Goal: Task Accomplishment & Management: Use online tool/utility

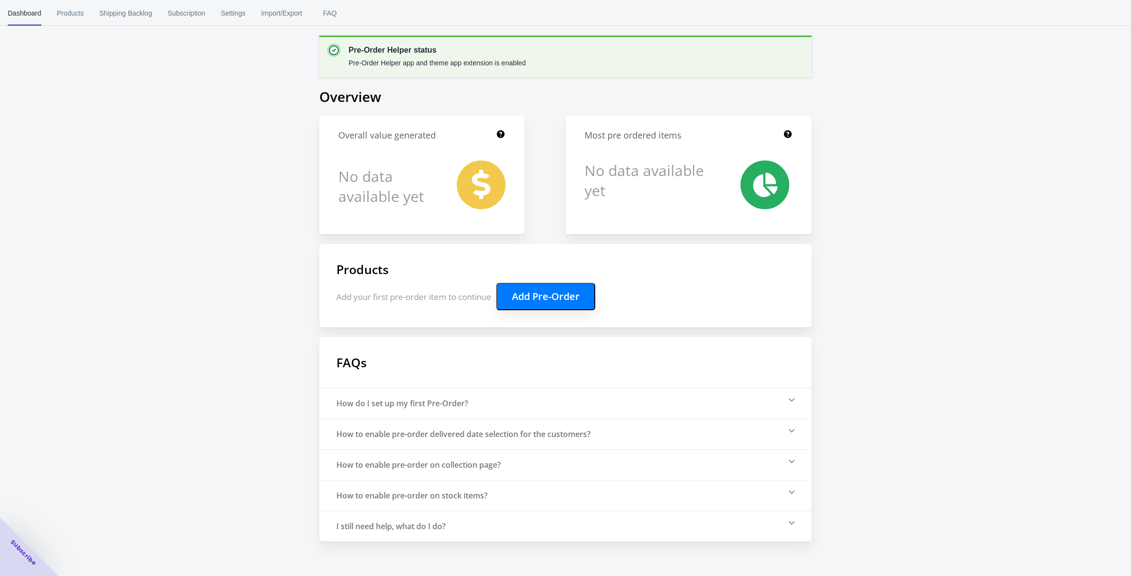
click at [548, 297] on button "Add Pre-Order" at bounding box center [545, 296] width 99 height 27
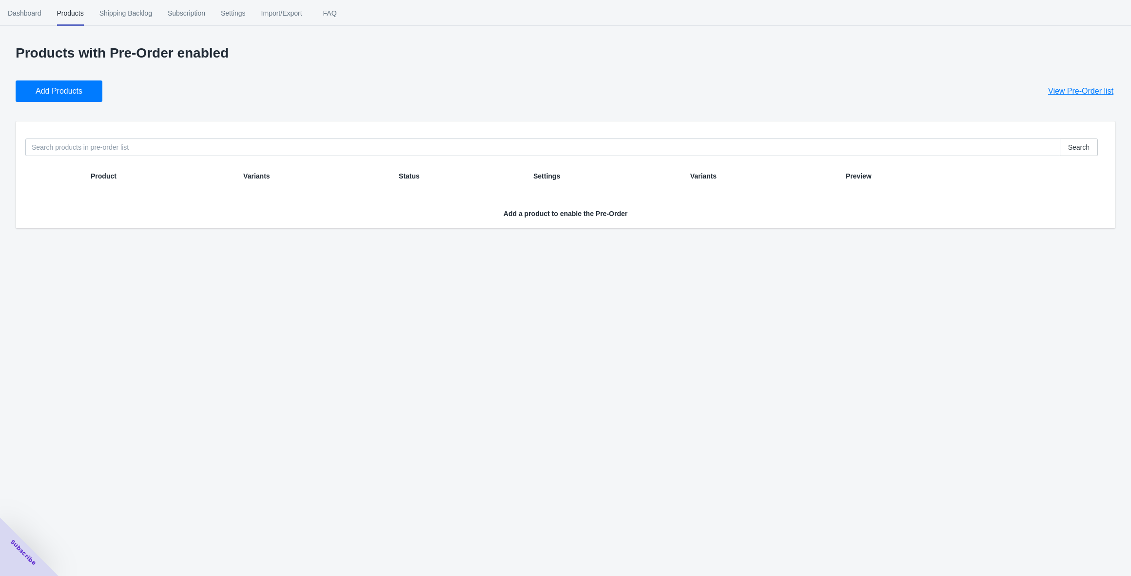
click at [51, 90] on span "Add Products" at bounding box center [59, 91] width 47 height 10
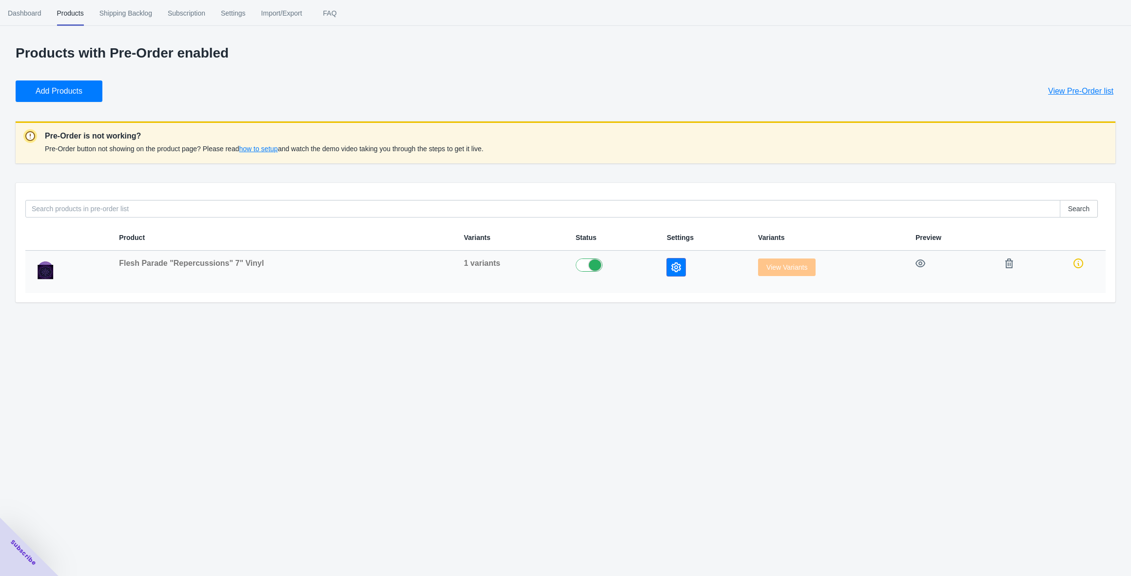
click at [671, 266] on icon "button" at bounding box center [676, 267] width 10 height 10
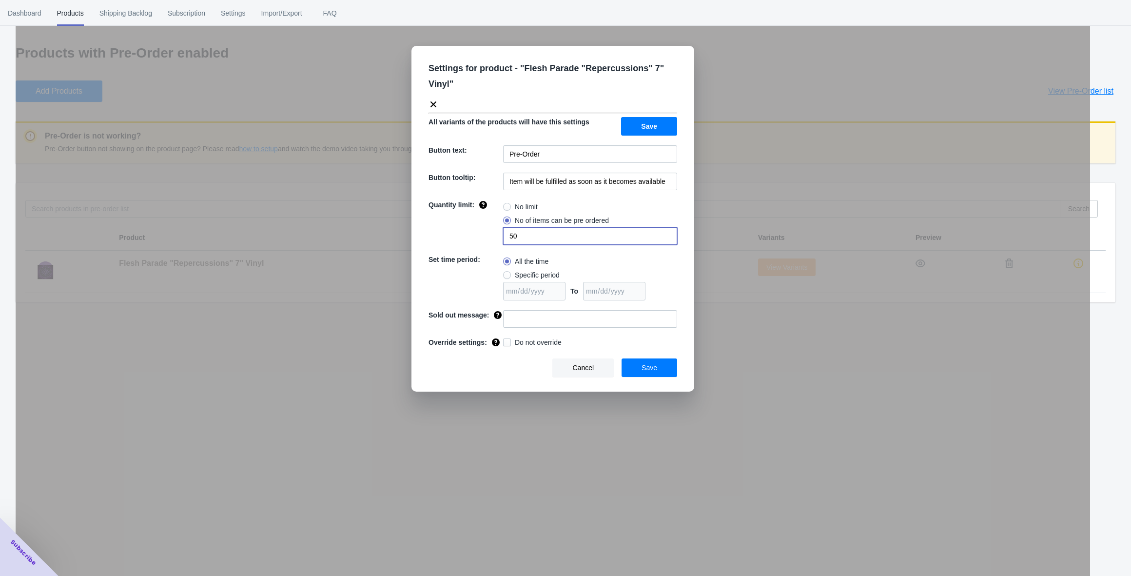
click at [527, 233] on input "50" at bounding box center [590, 236] width 174 height 18
type input "2"
click at [591, 259] on div "All the time" at bounding box center [590, 261] width 174 height 14
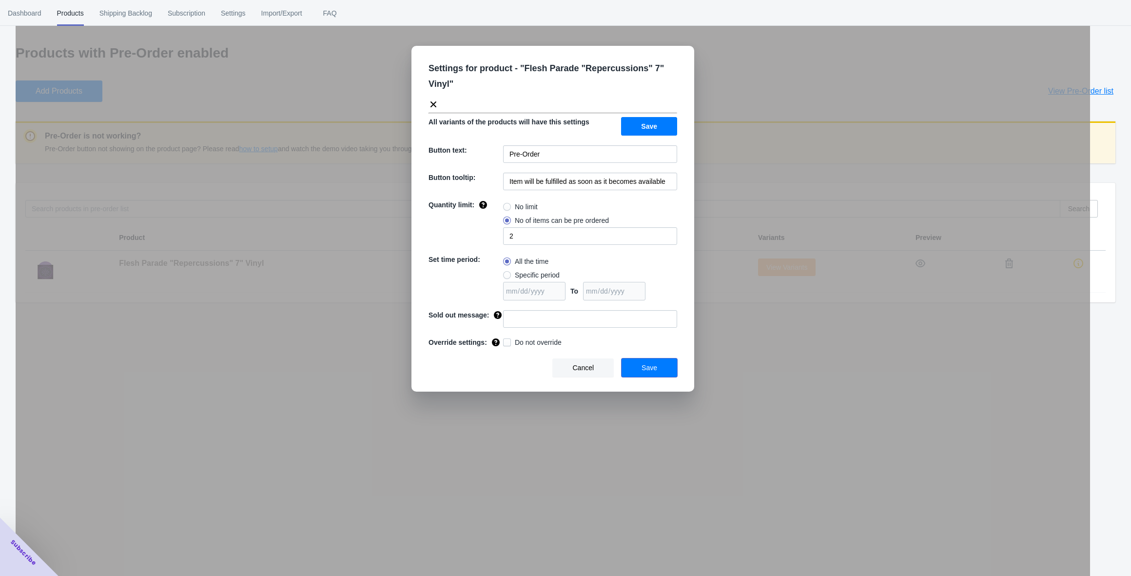
click at [669, 371] on button "Save" at bounding box center [650, 367] width 56 height 19
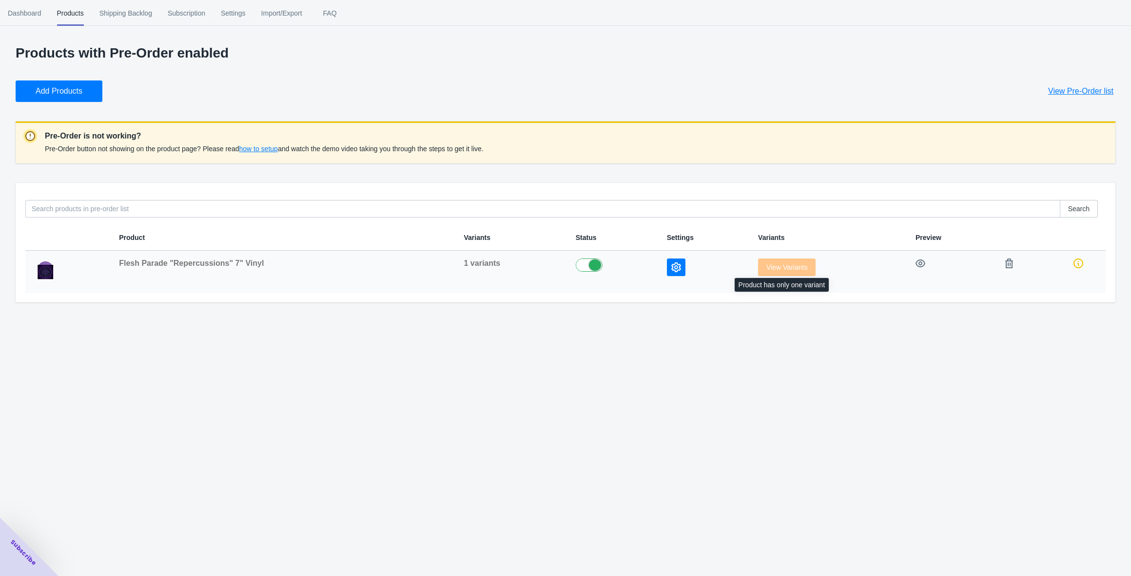
click at [778, 265] on span "View Variants" at bounding box center [787, 267] width 58 height 8
click at [921, 263] on icon "button" at bounding box center [921, 263] width 10 height 8
click at [1079, 85] on button "View Pre-Order list" at bounding box center [1080, 90] width 89 height 21
click at [24, 13] on span "Dashboard" at bounding box center [25, 12] width 34 height 25
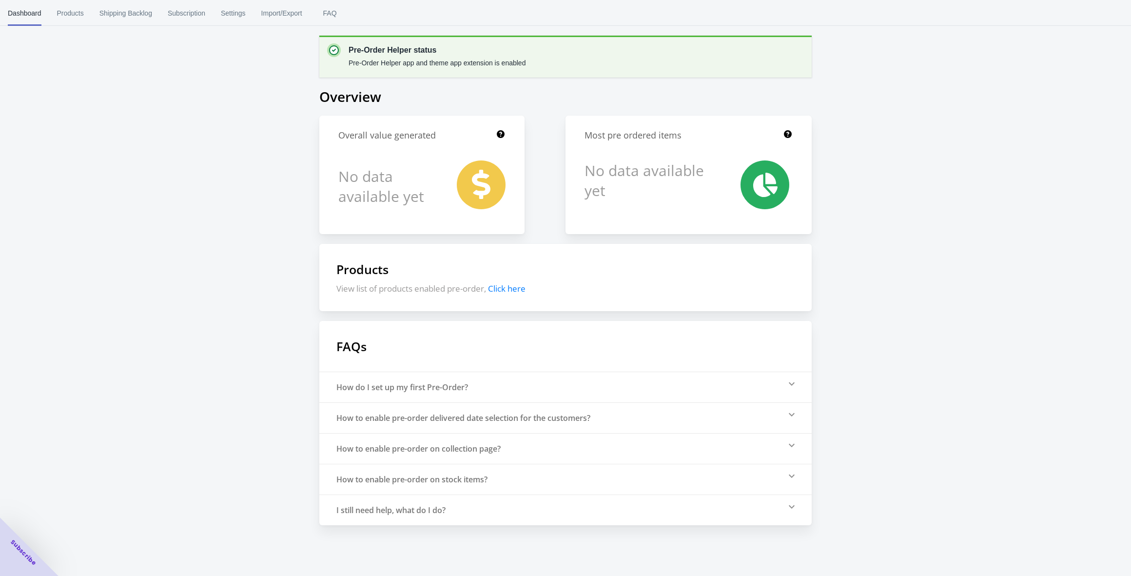
click at [523, 289] on span "Click here" at bounding box center [507, 288] width 38 height 11
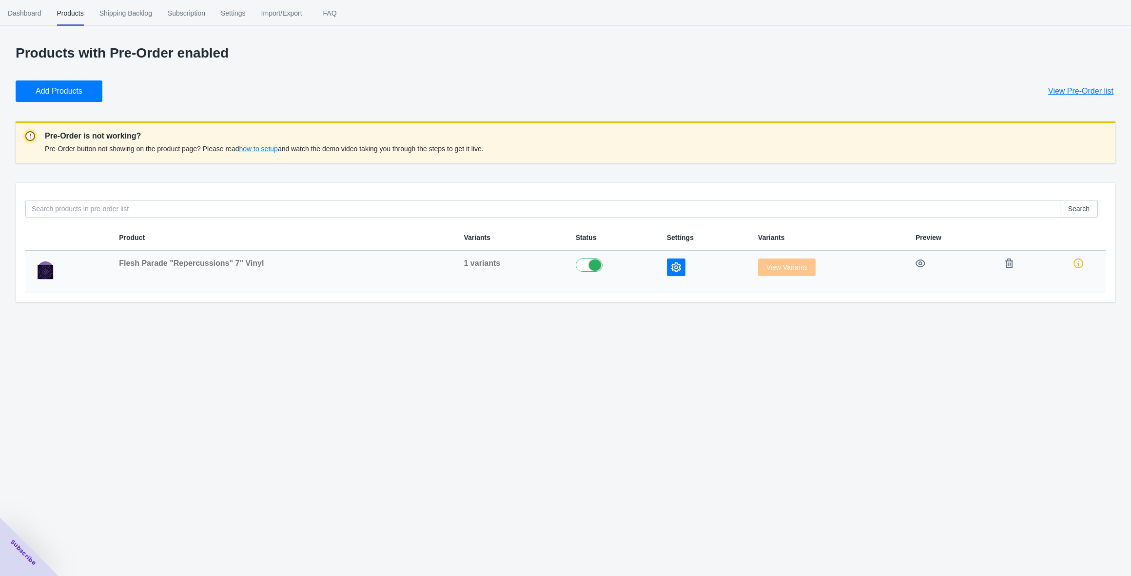
click at [52, 267] on img at bounding box center [45, 269] width 24 height 23
click at [178, 265] on span "Flesh Parade "Repercussions" 7" Vinyl" at bounding box center [191, 263] width 145 height 8
click at [671, 270] on icon "button" at bounding box center [676, 267] width 10 height 10
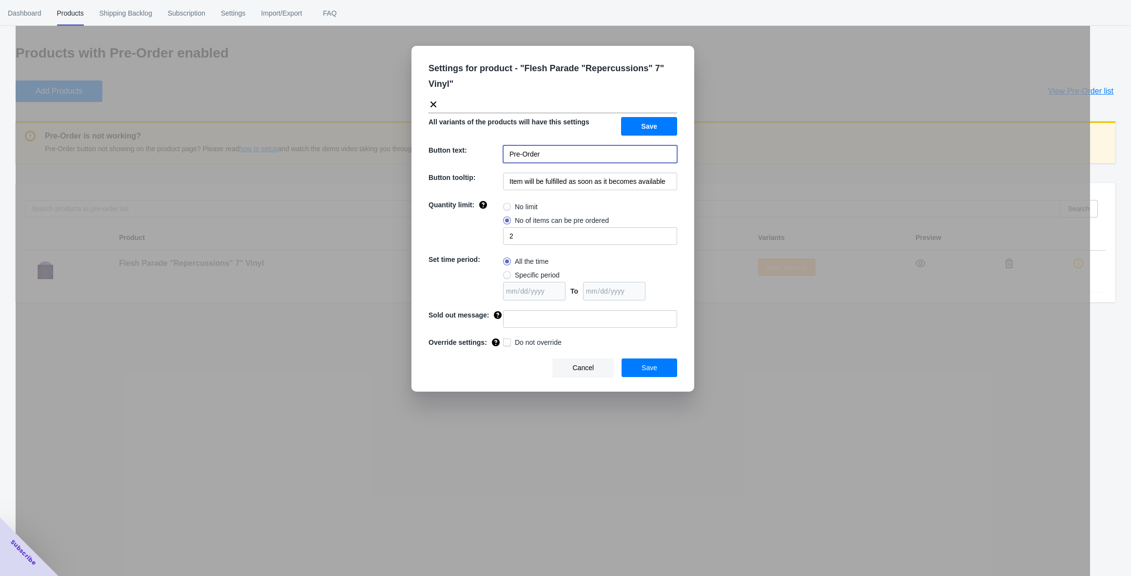
drag, startPoint x: 561, startPoint y: 151, endPoint x: 489, endPoint y: 152, distance: 71.7
click at [489, 152] on div "Button text: Pre-Order" at bounding box center [553, 154] width 249 height 18
type input "PRE-ORDER"
click at [664, 184] on input "Item will be fulfilled as soon as it becomes available" at bounding box center [590, 182] width 174 height 18
click at [559, 322] on input at bounding box center [590, 319] width 174 height 18
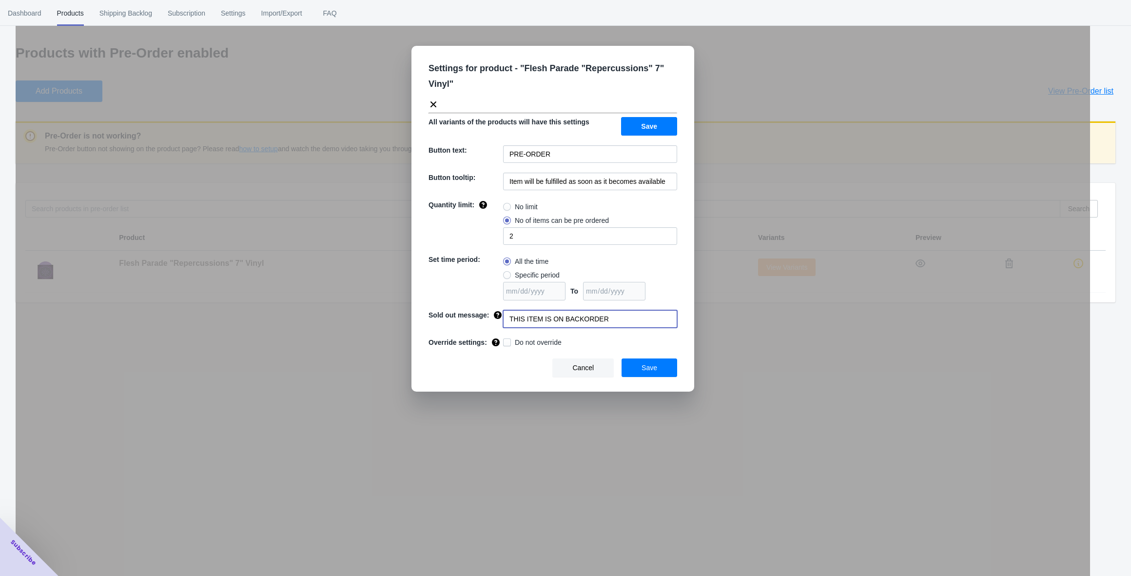
type input "THIS ITEM IS ON BACKORDER"
click at [643, 371] on span "Save" at bounding box center [650, 368] width 16 height 8
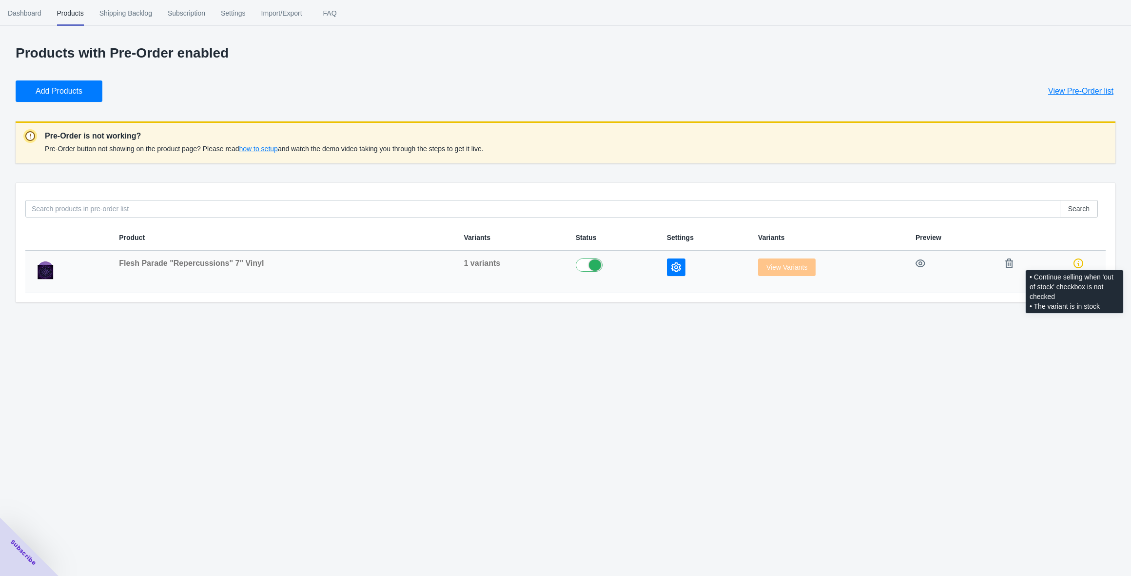
click at [1079, 262] on icon at bounding box center [1079, 263] width 10 height 10
click at [140, 13] on span "Shipping Backlog" at bounding box center [125, 12] width 53 height 25
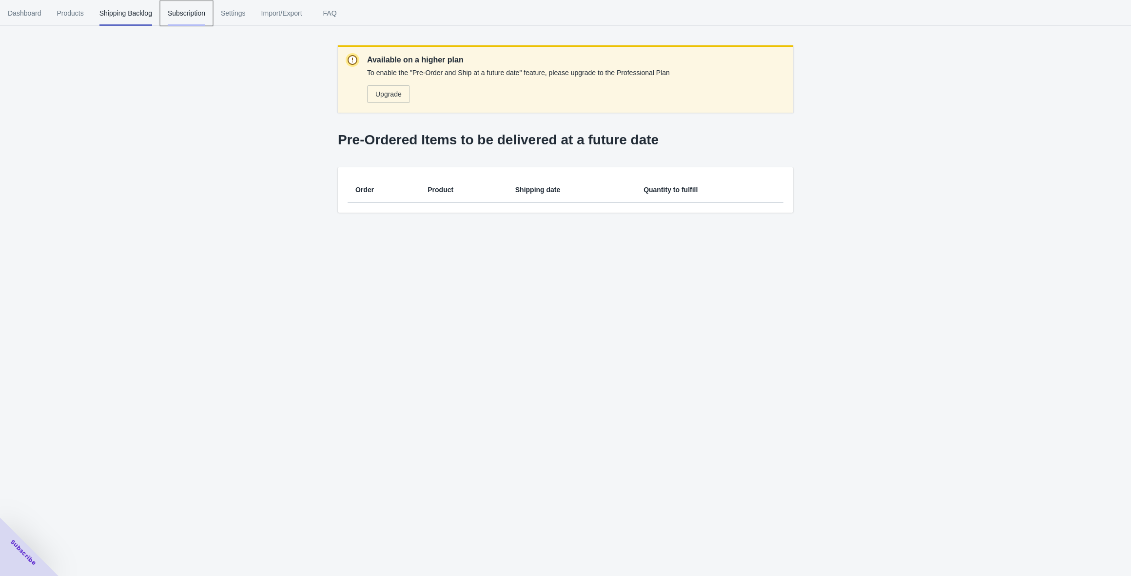
click at [200, 12] on span "Subscription" at bounding box center [187, 12] width 38 height 25
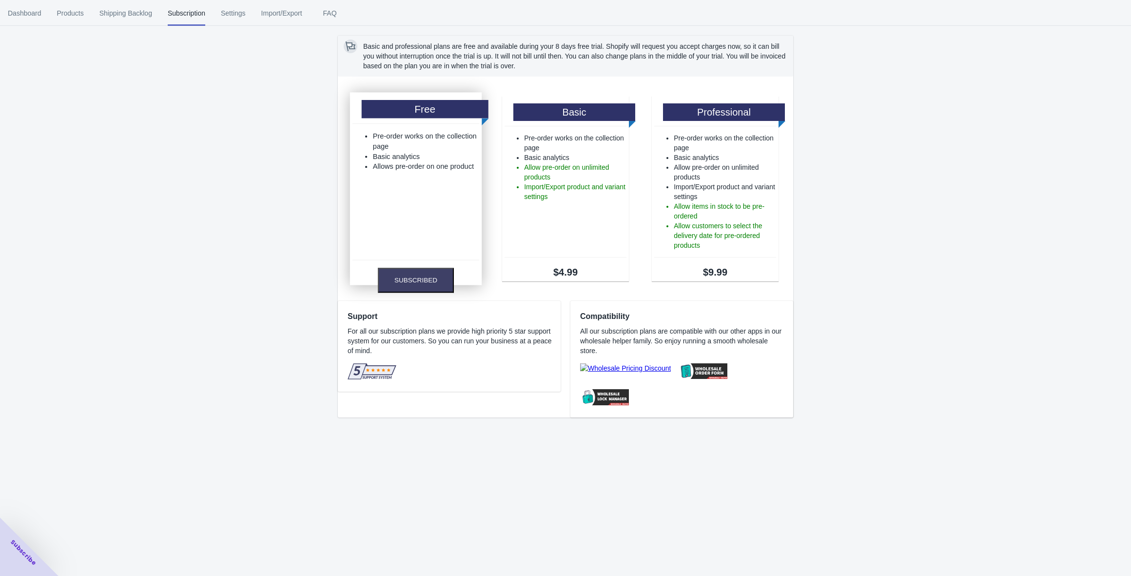
click at [420, 107] on h1 "Free" at bounding box center [425, 109] width 127 height 18
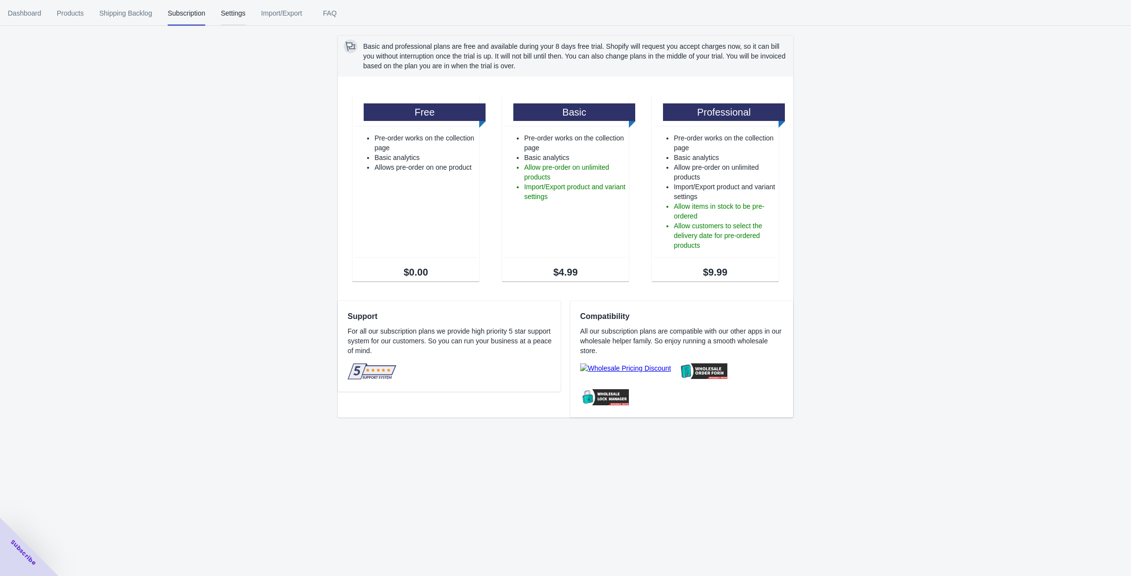
click at [246, 9] on span "Settings" at bounding box center [233, 12] width 25 height 25
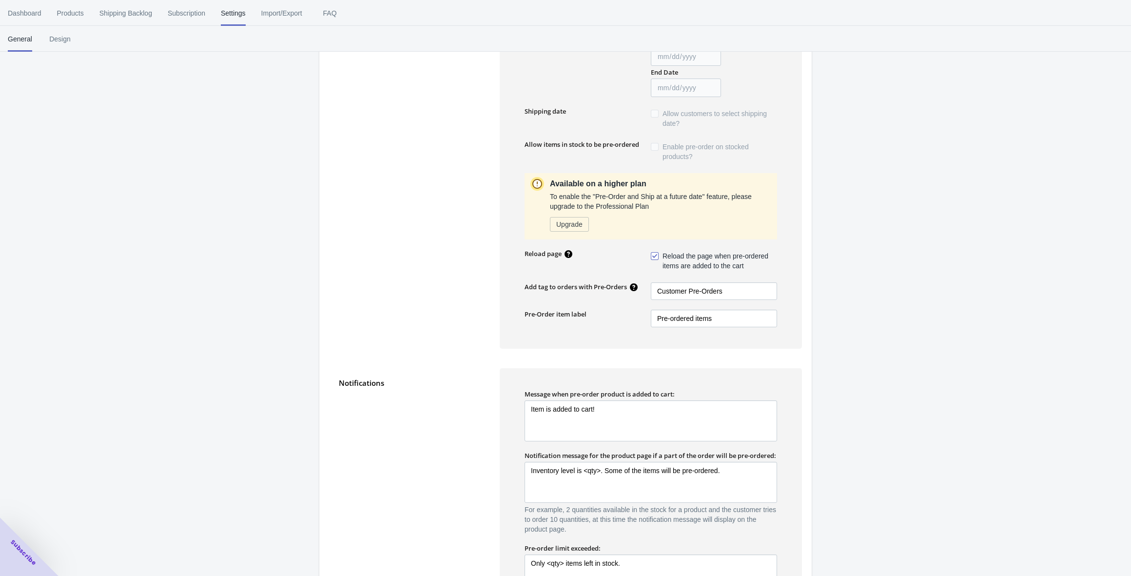
scroll to position [252, 0]
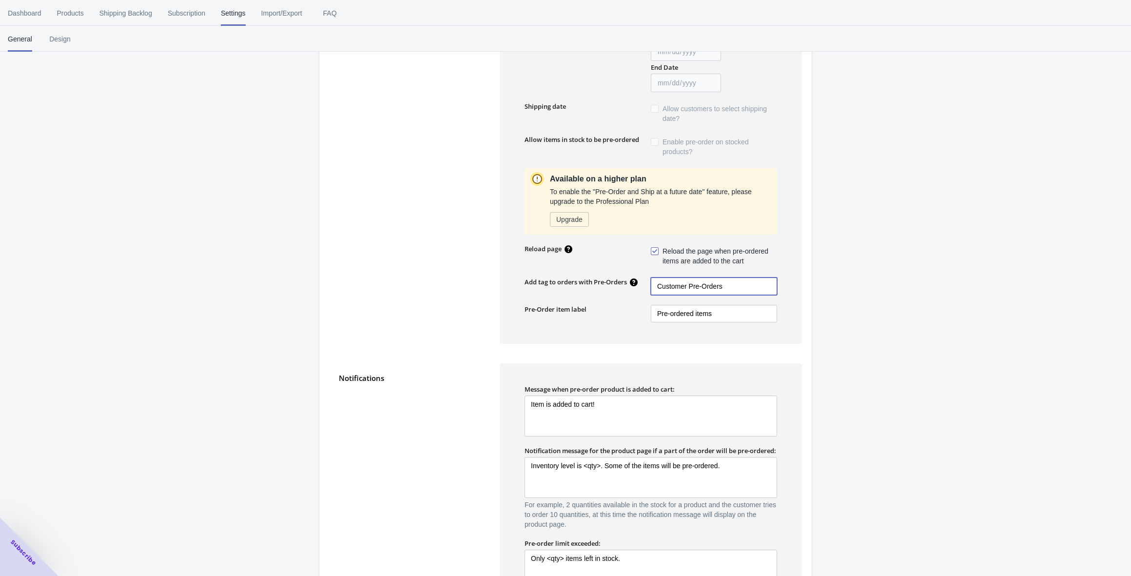
click at [729, 285] on input "Customer Pre-Orders" at bounding box center [714, 286] width 126 height 18
type input "PRE-ORDERS"
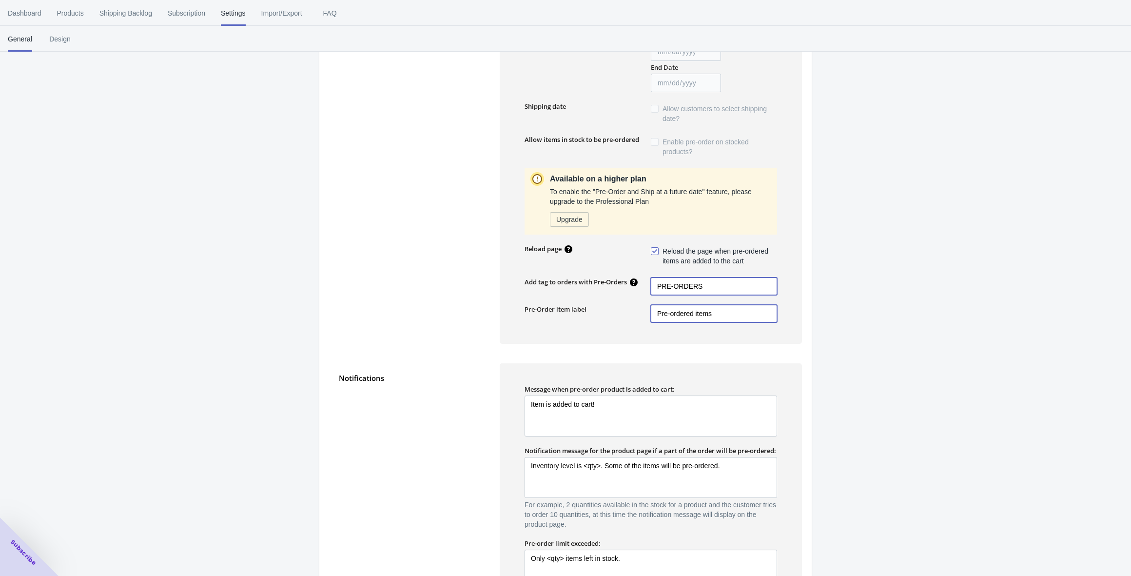
click at [721, 313] on input "Pre-ordered items" at bounding box center [714, 314] width 126 height 18
click at [720, 313] on input "Pre-ordered items" at bounding box center [714, 314] width 126 height 18
click at [721, 313] on input "Pre-ordered items" at bounding box center [714, 314] width 126 height 18
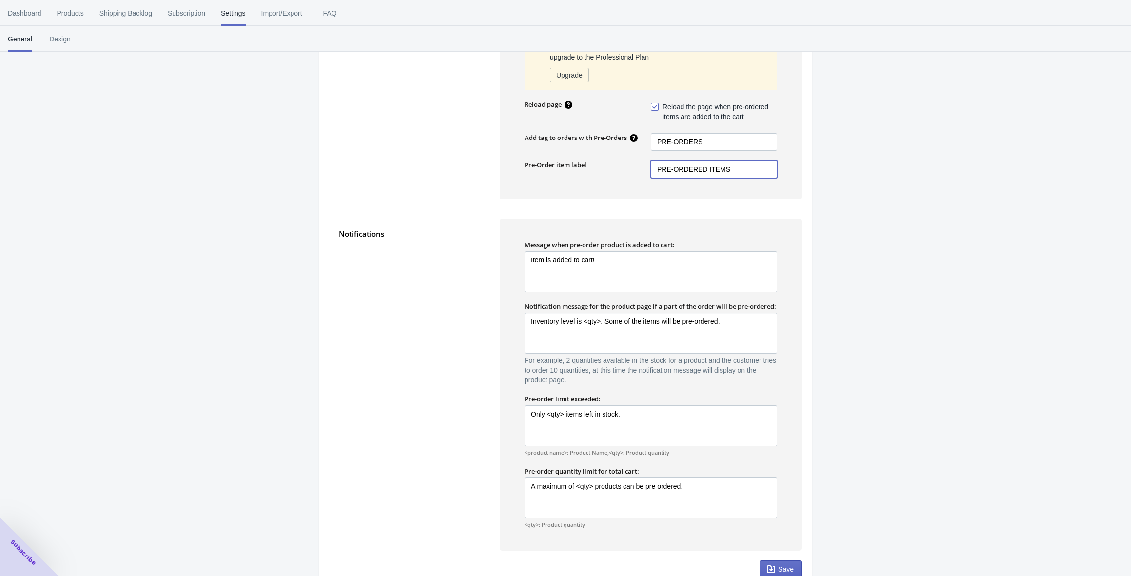
scroll to position [471, 0]
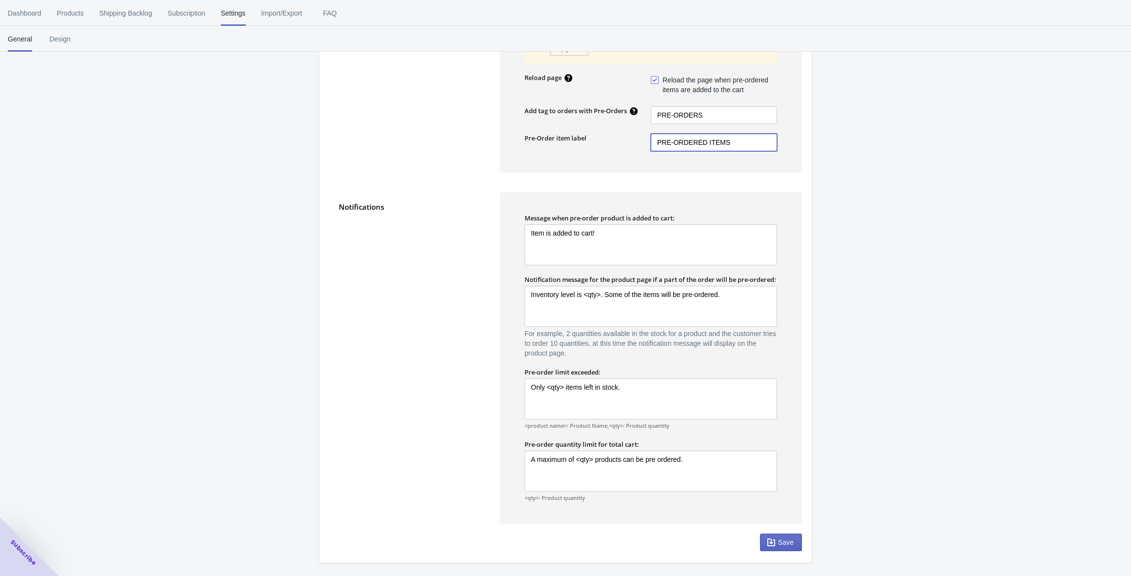
type input "PRE-ORDERED ITEMS"
click at [585, 224] on textarea "Item is added to cart!" at bounding box center [651, 244] width 253 height 41
type textarea "ITEM IS ADDED TO CART"
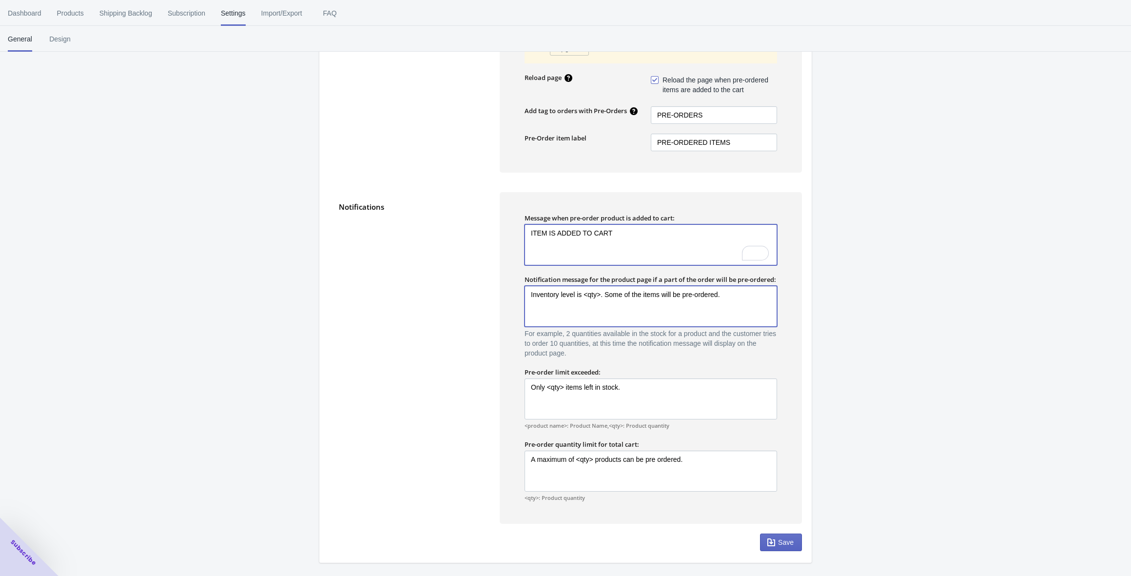
click at [583, 295] on textarea "Inventory level is <qty>. Some of the items will be pre-ordered." at bounding box center [651, 306] width 253 height 41
drag, startPoint x: 583, startPoint y: 295, endPoint x: 528, endPoint y: 293, distance: 55.1
click at [528, 293] on textarea "Inventory level is <qty>. Some of the items will be pre-ordered." at bounding box center [651, 306] width 253 height 41
drag, startPoint x: 622, startPoint y: 297, endPoint x: 636, endPoint y: 298, distance: 13.7
click at [636, 298] on textarea "INVENTORY LEVEL IS <qty>. Some of the items will be pre-ordered." at bounding box center [651, 306] width 253 height 41
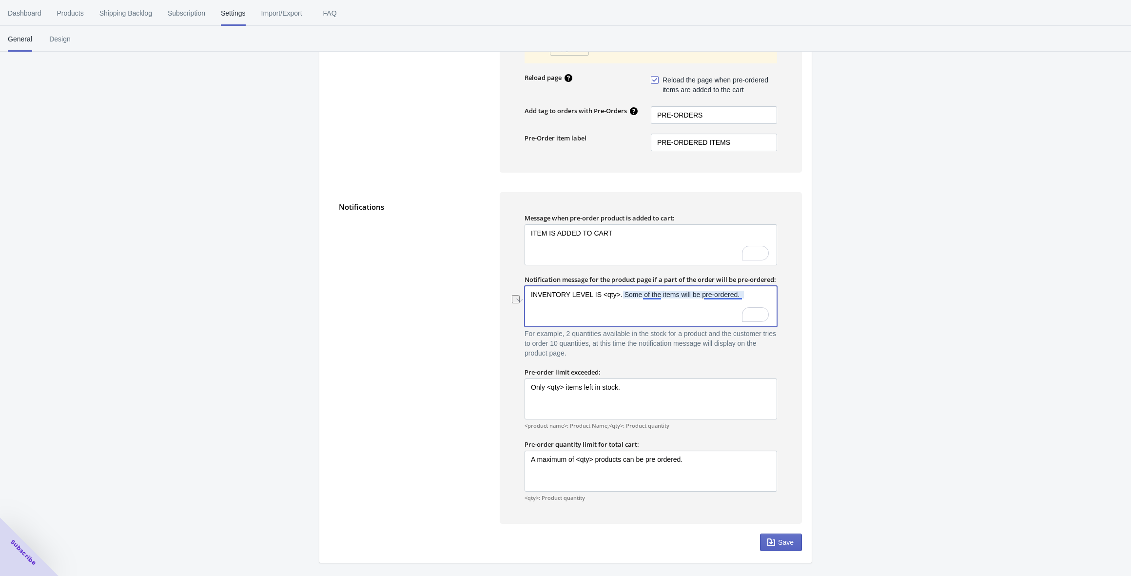
drag, startPoint x: 624, startPoint y: 295, endPoint x: 743, endPoint y: 297, distance: 119.5
click at [743, 297] on textarea "INVENTORY LEVEL IS <qty>. Some of the items will be pre-ordered." at bounding box center [651, 306] width 253 height 41
type textarea "INVENTORY LEVEL IS <qty>. SOME ITEMS WILL BE PRE-ORDERED."
click at [537, 388] on textarea "Only <qty> items left in stock." at bounding box center [651, 398] width 253 height 41
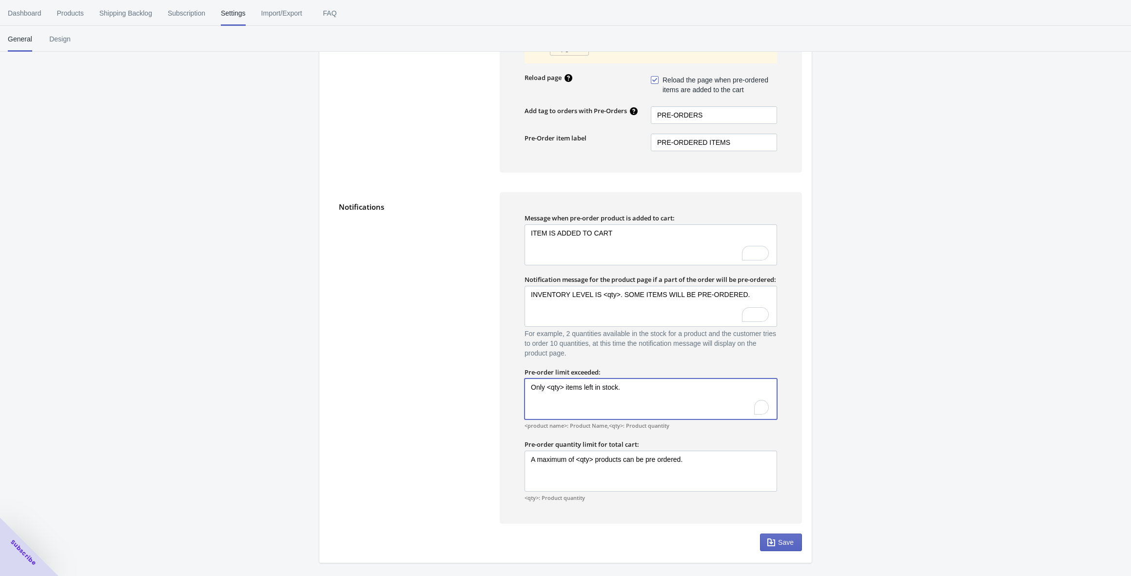
click at [537, 388] on textarea "Only <qty> items left in stock." at bounding box center [651, 398] width 253 height 41
click at [576, 386] on textarea "ONLY <qty> items left in stock." at bounding box center [651, 398] width 253 height 41
click at [570, 389] on textarea "ONLY <qty> items left in stock." at bounding box center [651, 398] width 253 height 41
drag, startPoint x: 581, startPoint y: 389, endPoint x: 619, endPoint y: 387, distance: 38.1
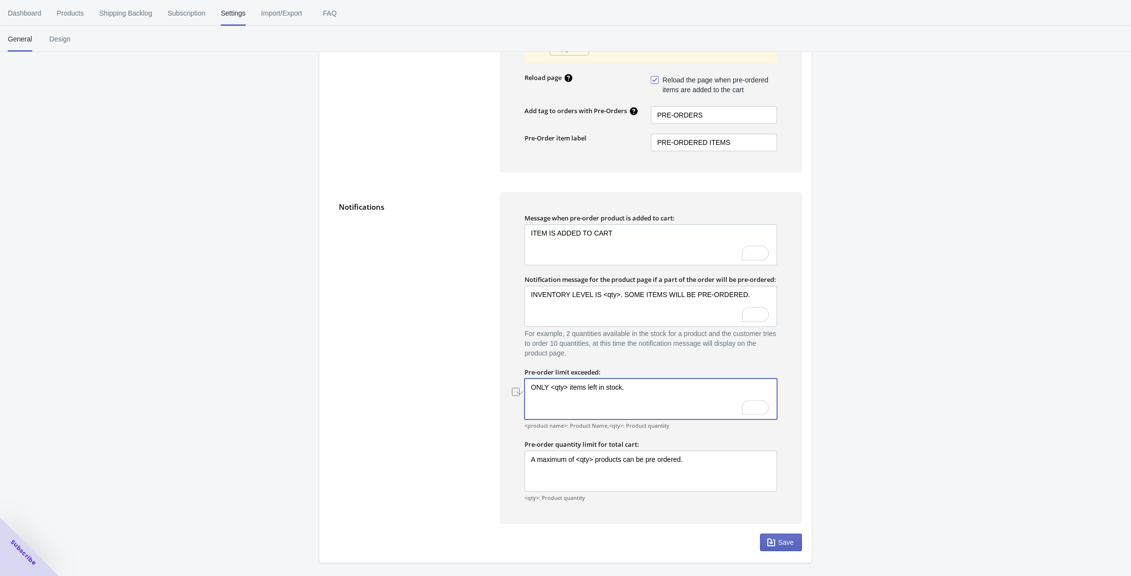
click at [619, 387] on textarea "ONLY <qty> items left in stock." at bounding box center [651, 398] width 253 height 41
type textarea "ONLY <qty> ITEMS LEFT IN STOCK."
drag, startPoint x: 574, startPoint y: 458, endPoint x: 528, endPoint y: 462, distance: 46.5
click at [528, 462] on textarea "A maximum of <qty> products can be pre ordered." at bounding box center [651, 470] width 253 height 41
drag, startPoint x: 605, startPoint y: 462, endPoint x: 693, endPoint y: 461, distance: 88.3
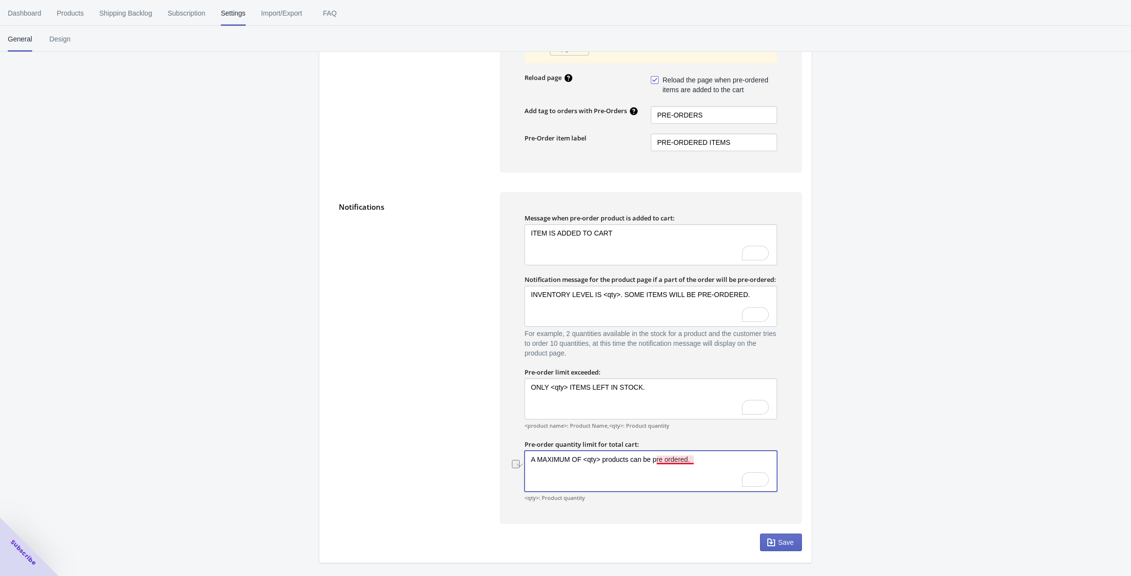
click at [693, 461] on textarea "A MAXIMUM OF <qty> products can be pre ordered." at bounding box center [651, 470] width 253 height 41
type textarea "A MAXIMUM OF <qty> PRODUCTS CAN BE PRE-ORDERED."
click at [785, 542] on span "Save" at bounding box center [786, 542] width 16 height 8
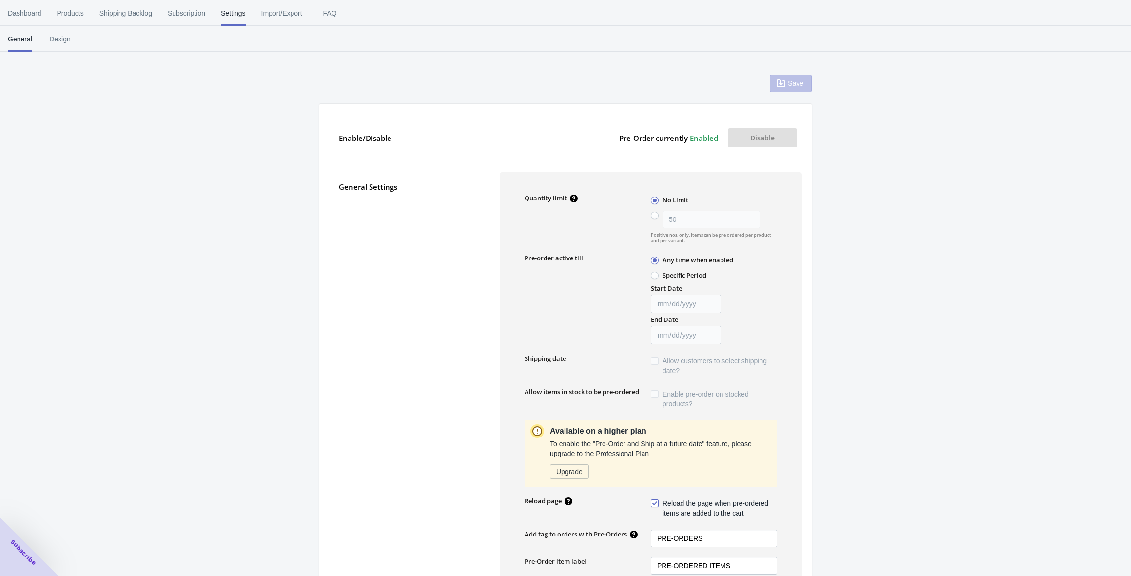
scroll to position [432, 0]
